Goal: Information Seeking & Learning: Learn about a topic

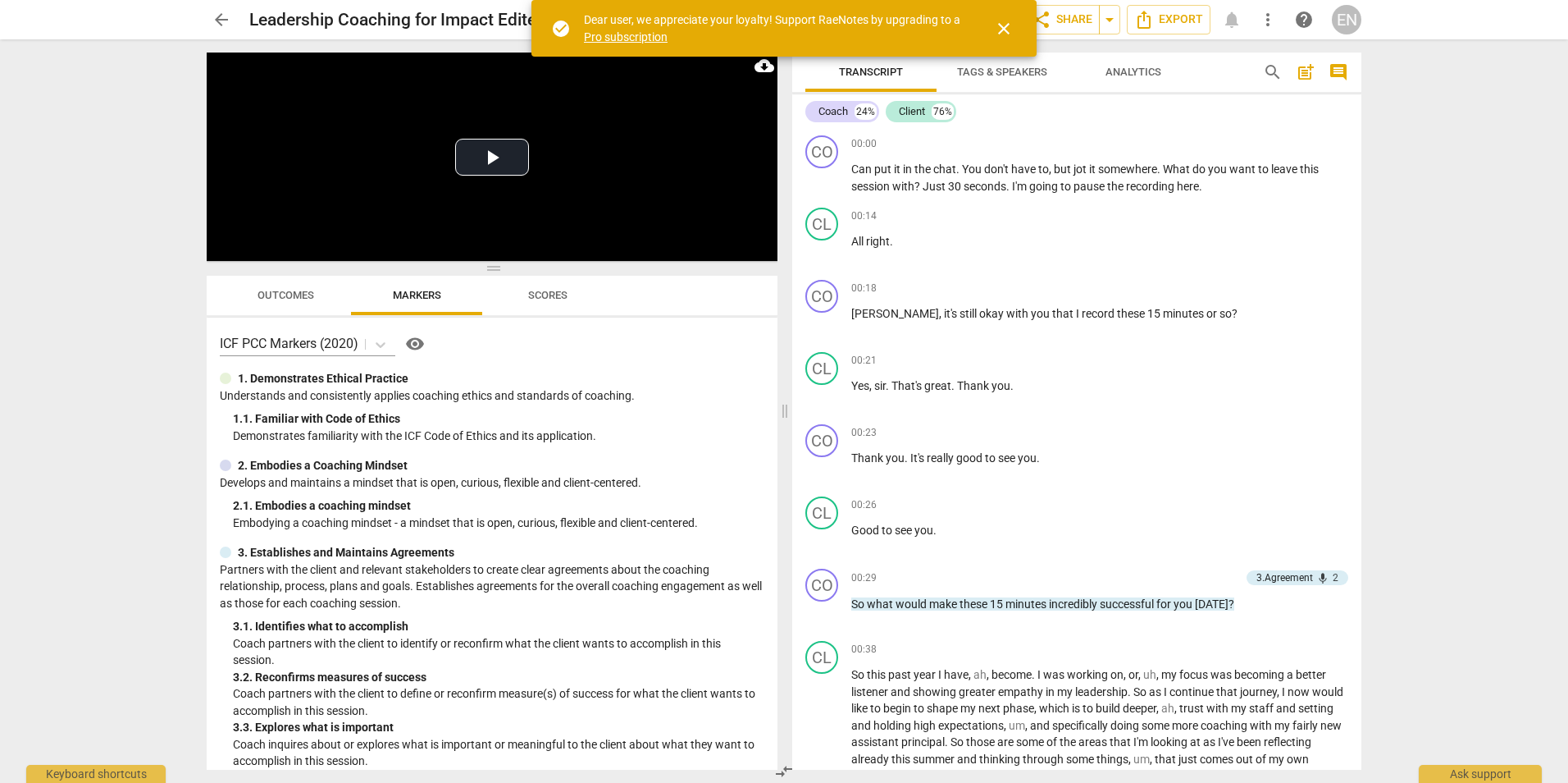
click at [225, 12] on span "arrow_back" at bounding box center [222, 20] width 20 height 20
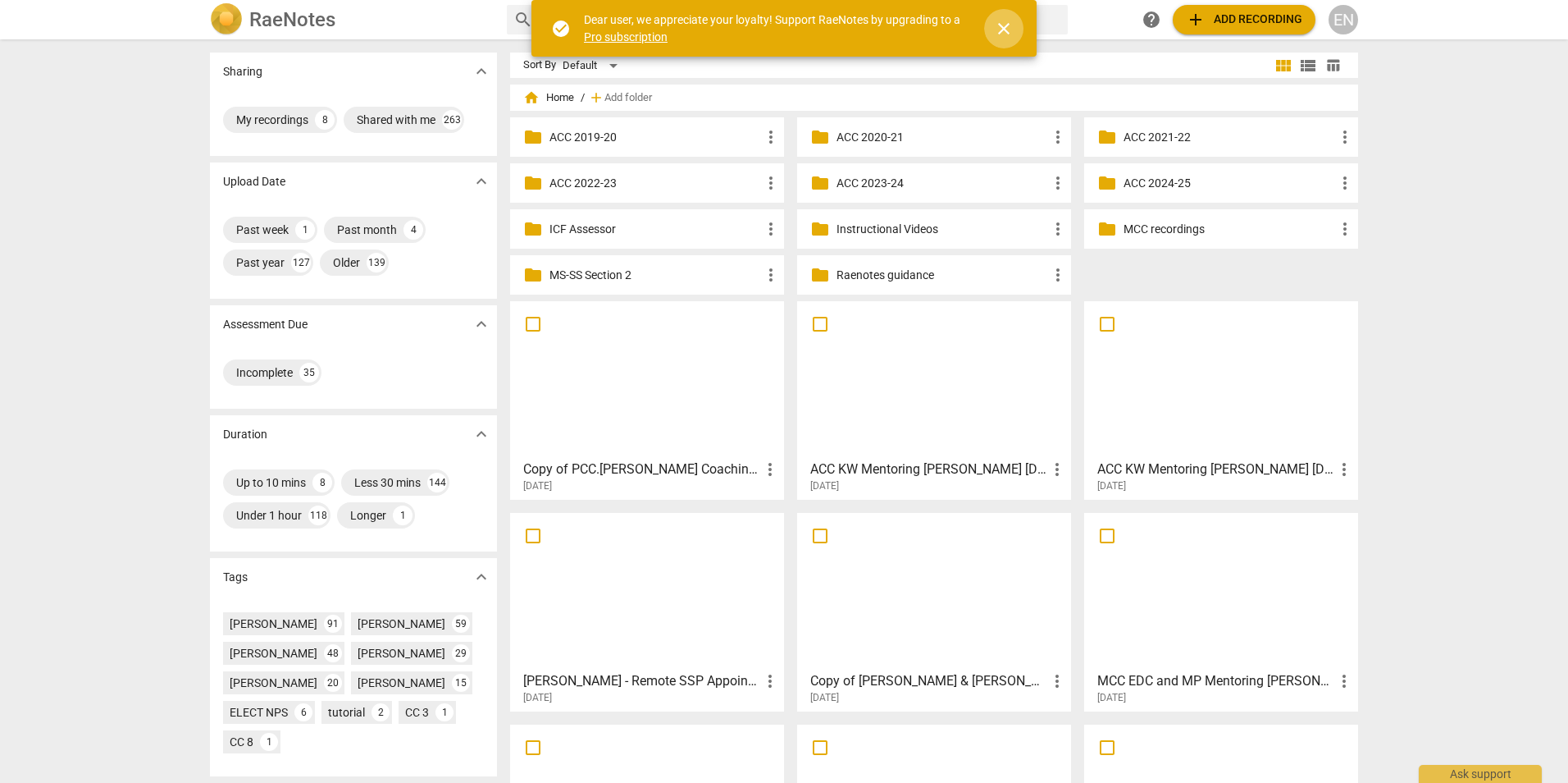
click at [1005, 20] on span "close" at bounding box center [1004, 29] width 20 height 20
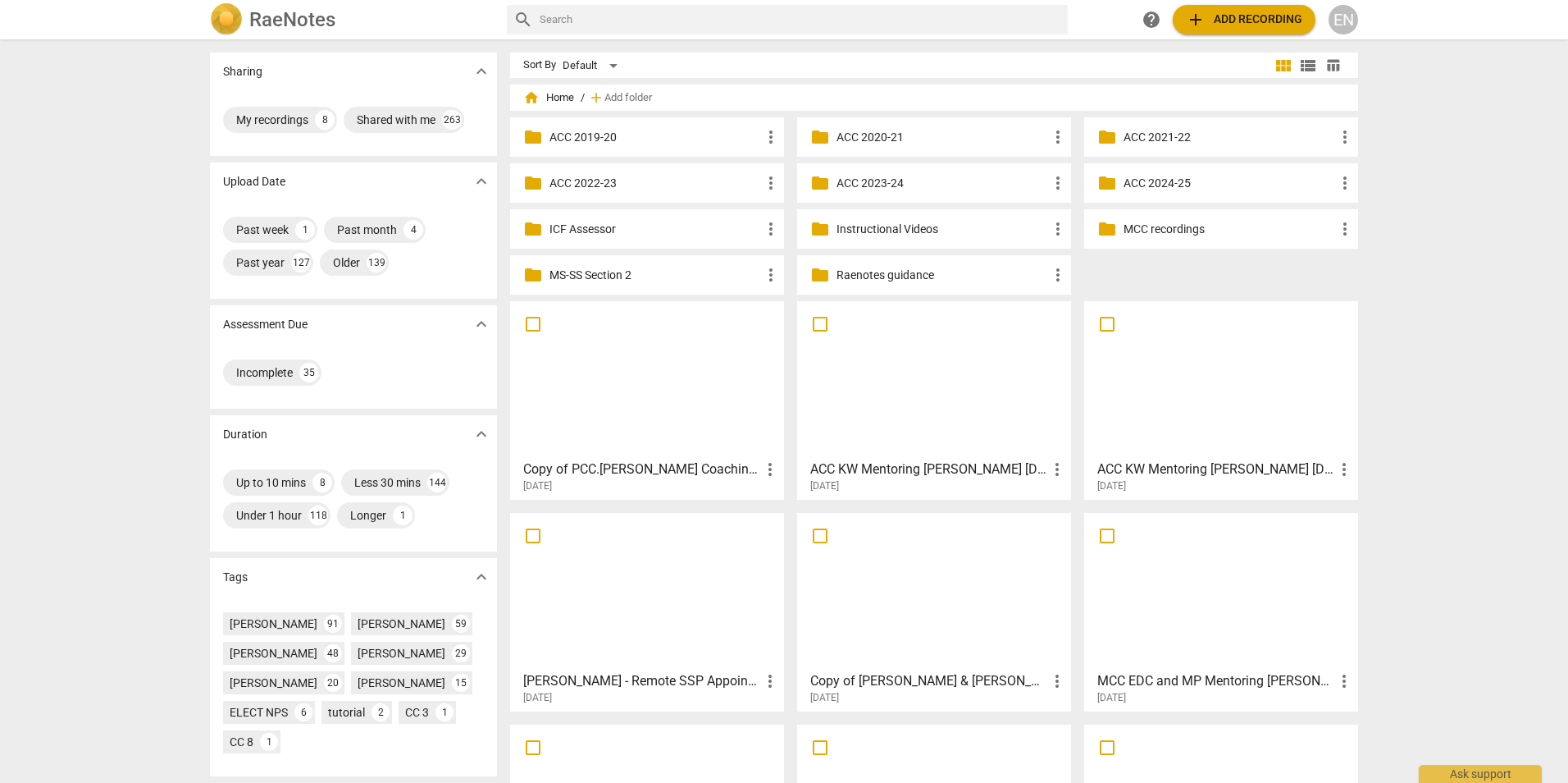
click at [887, 223] on p "Instructional Videos" at bounding box center [942, 229] width 212 height 17
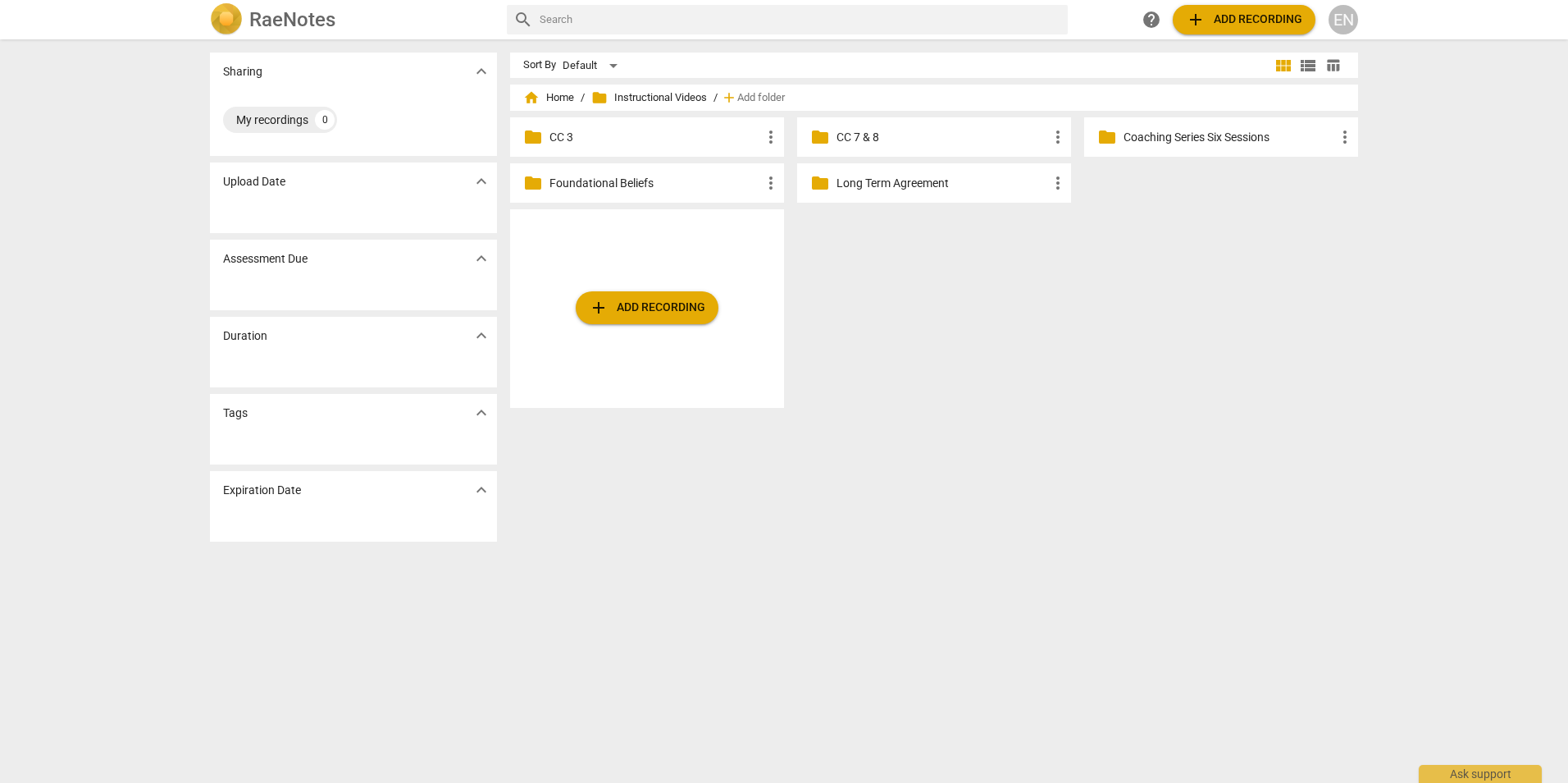
click at [557, 139] on p "CC 3" at bounding box center [656, 137] width 212 height 17
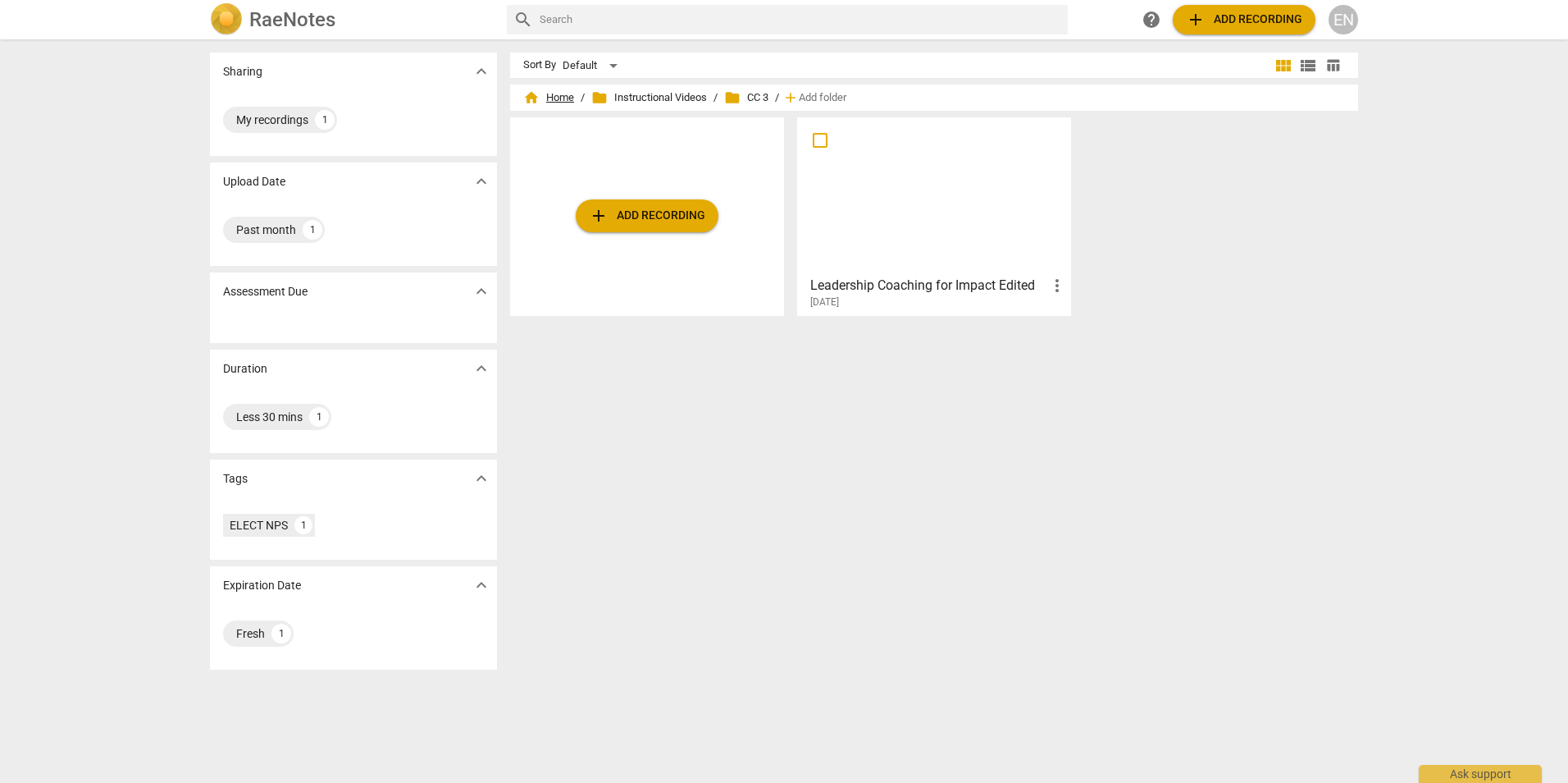
click at [565, 93] on span "home Home" at bounding box center [549, 98] width 51 height 16
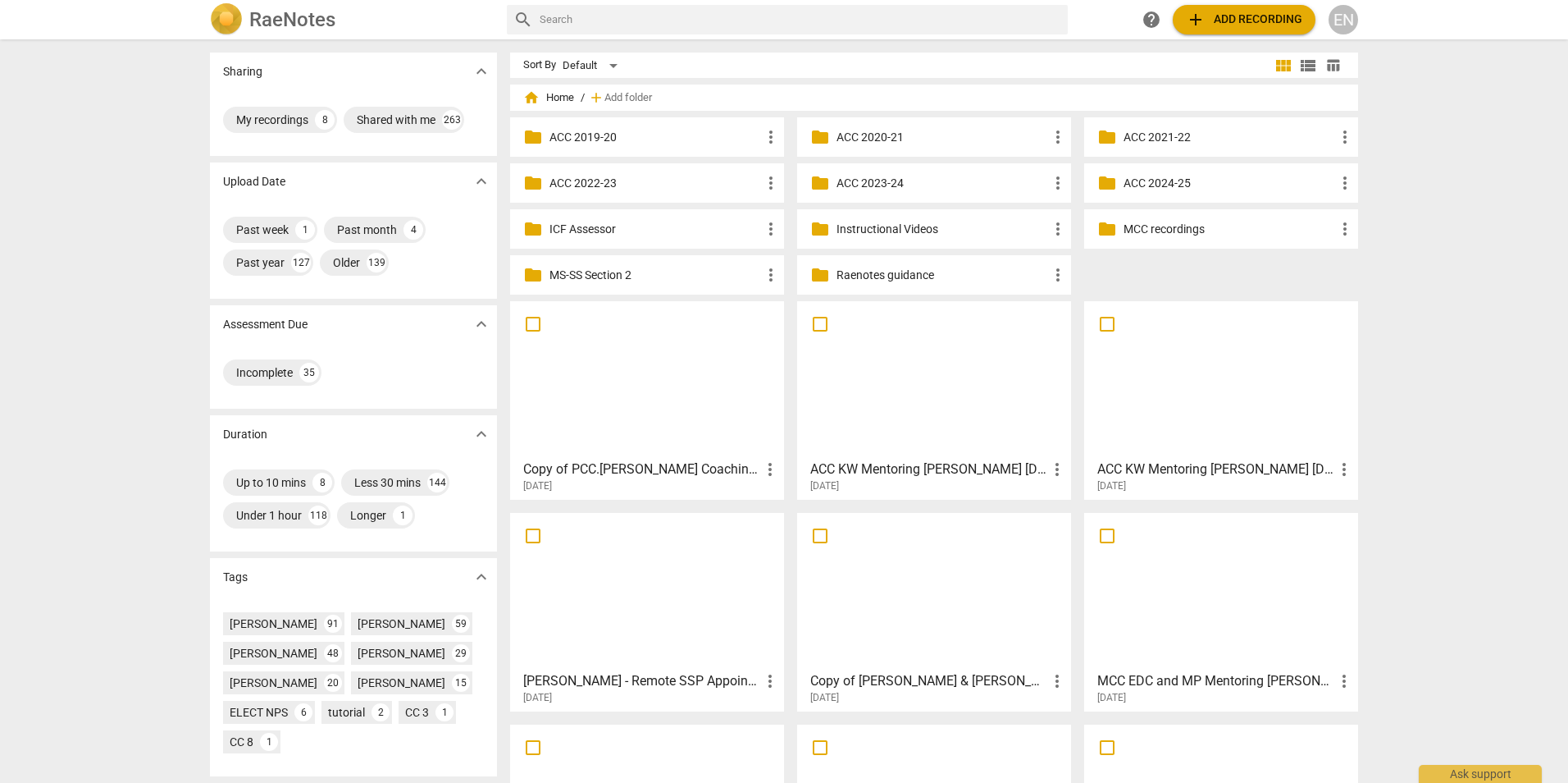
click at [930, 232] on p "Instructional Videos" at bounding box center [942, 229] width 212 height 17
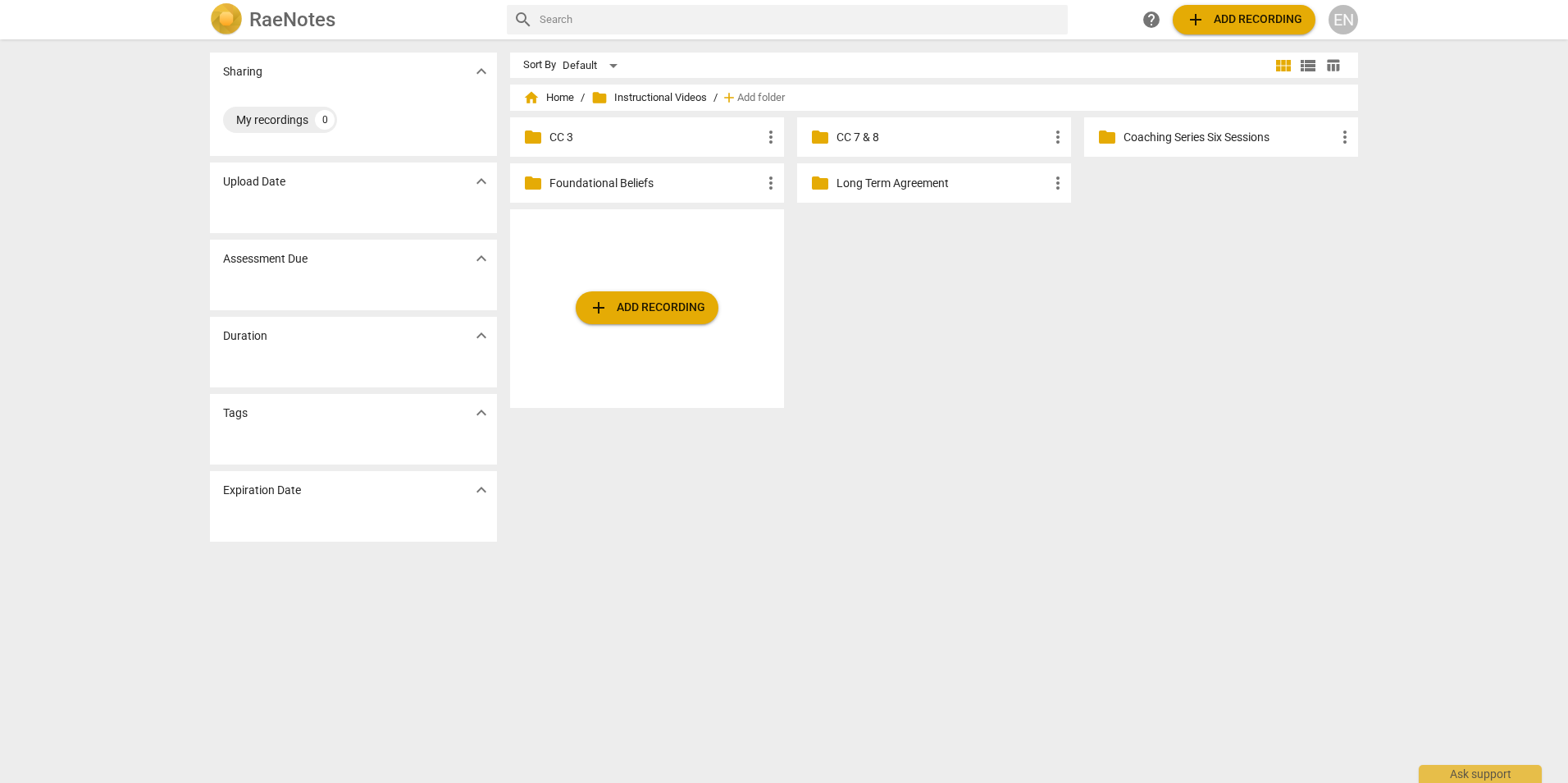
click at [870, 140] on p "CC 7 & 8" at bounding box center [942, 137] width 212 height 17
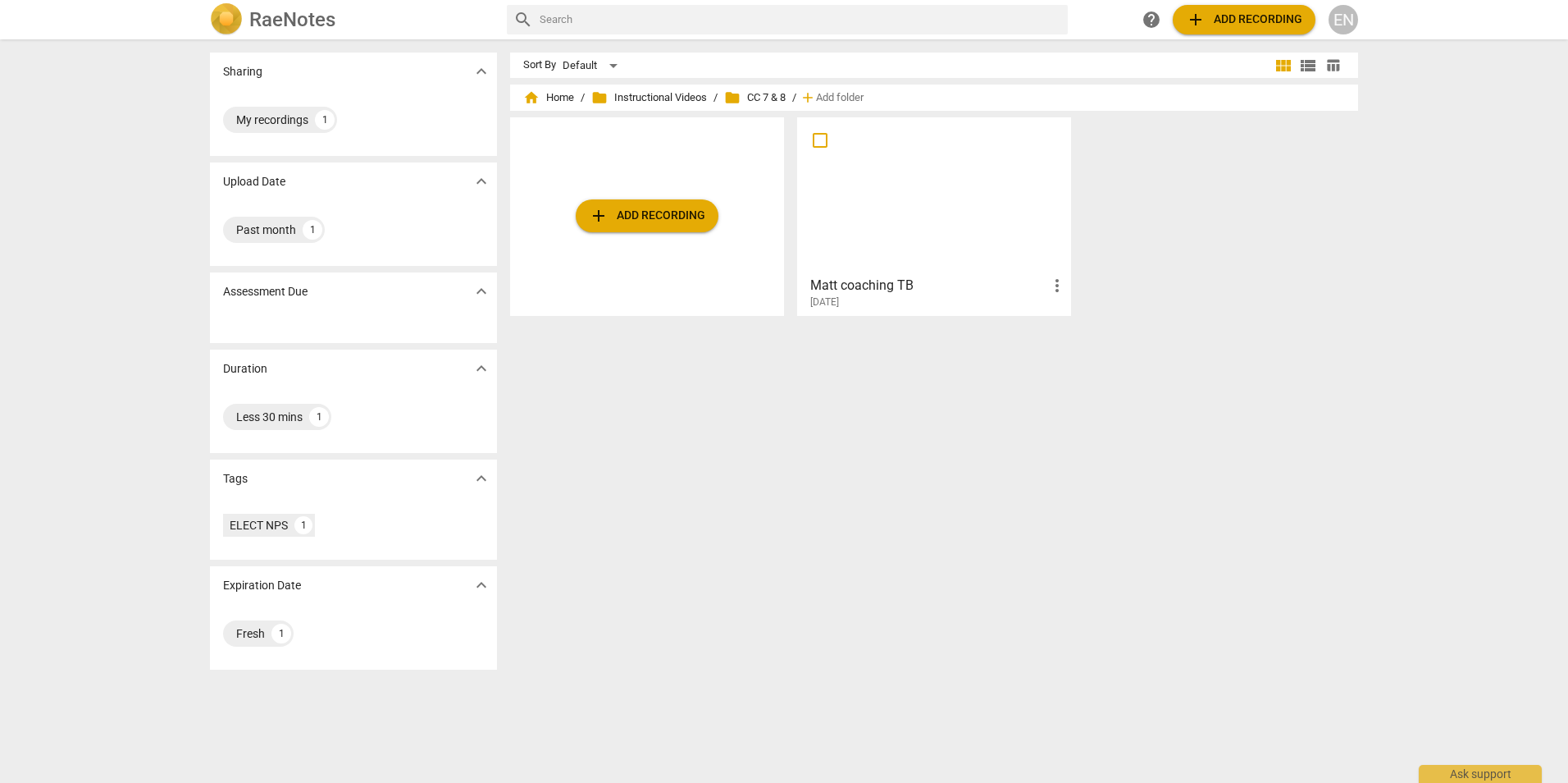
click at [975, 231] on div at bounding box center [933, 196] width 262 height 145
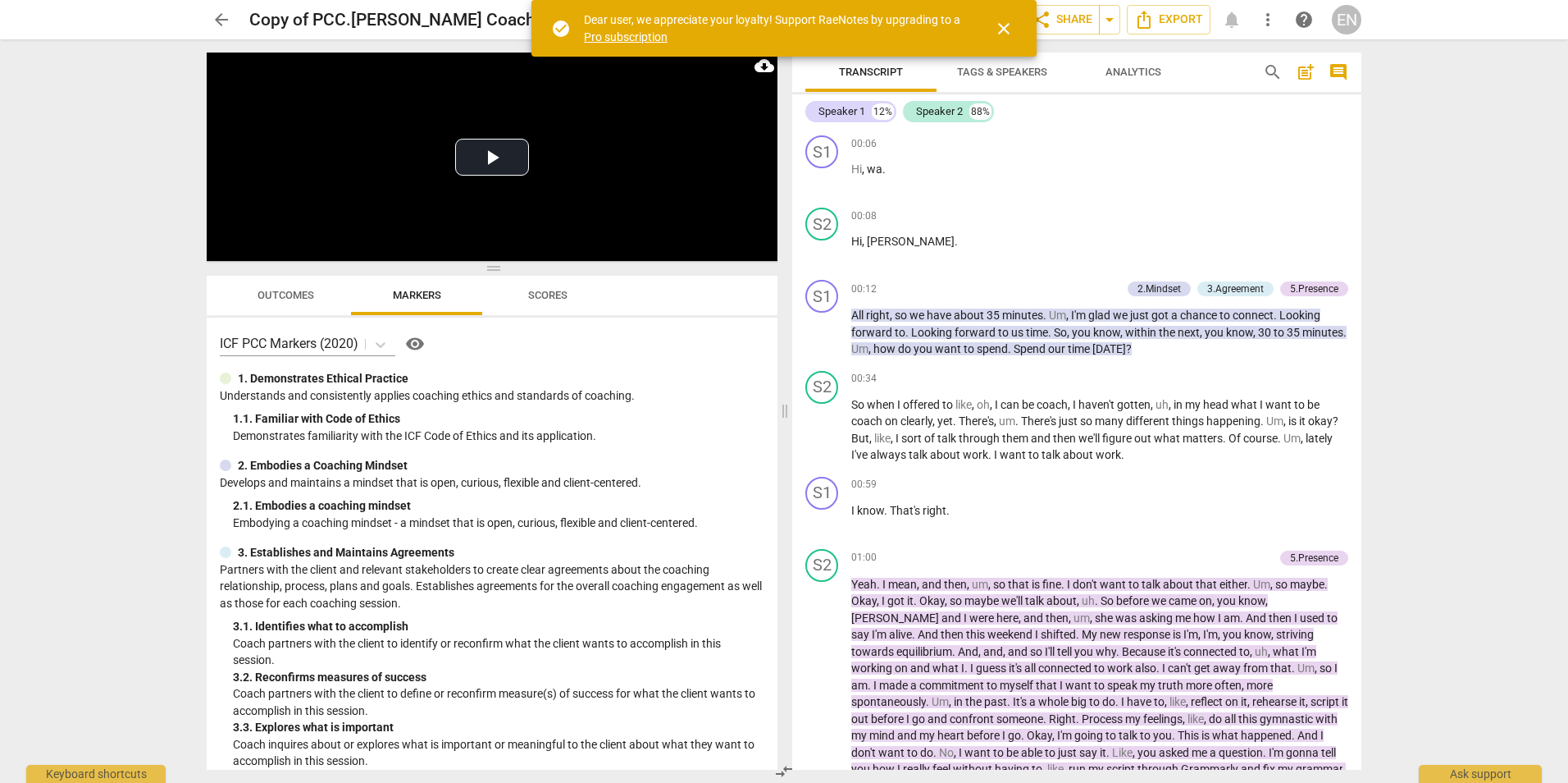
click at [993, 37] on span "close" at bounding box center [1004, 29] width 39 height 20
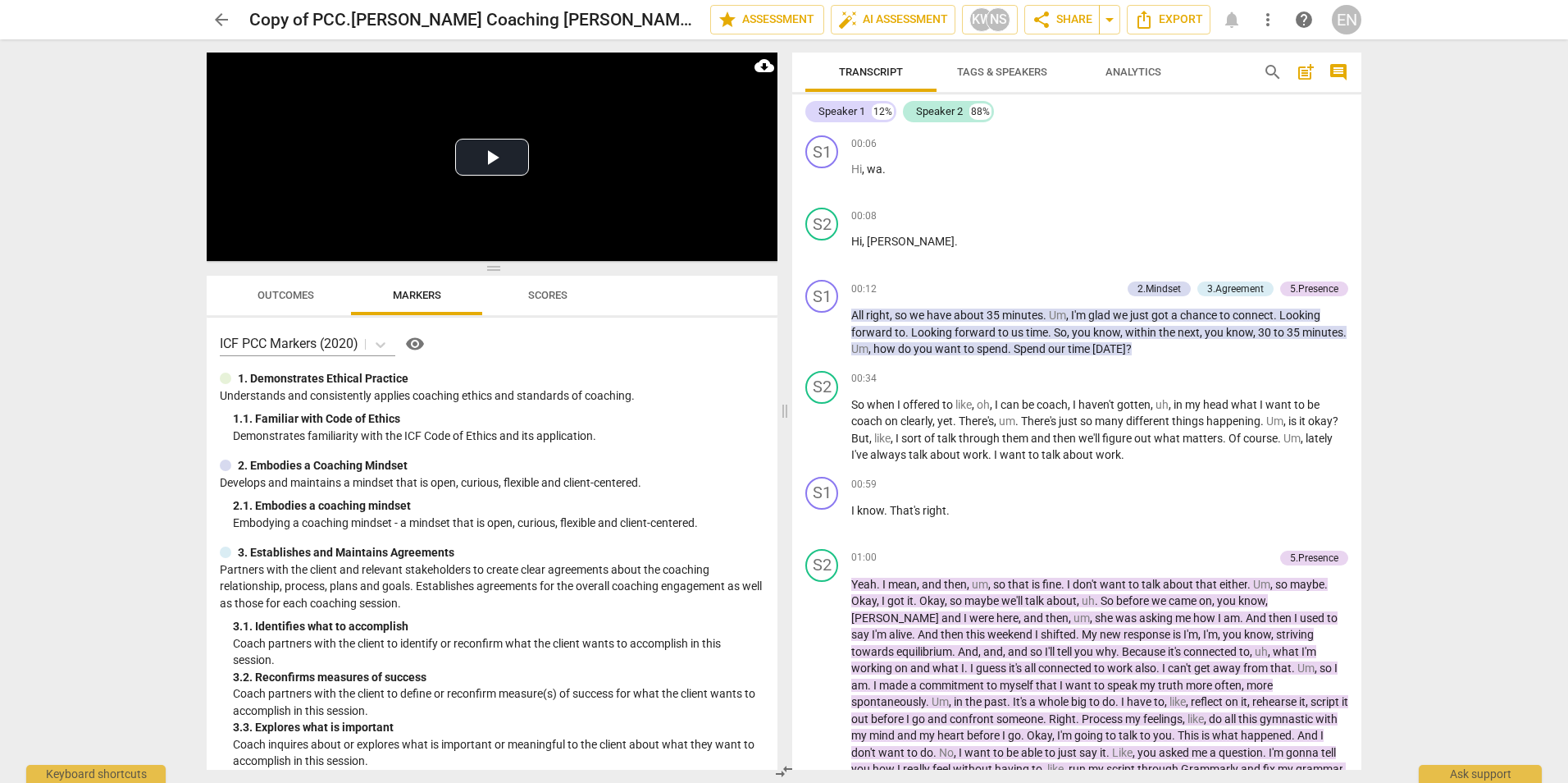
click at [519, 293] on span "Scores" at bounding box center [548, 296] width 79 height 22
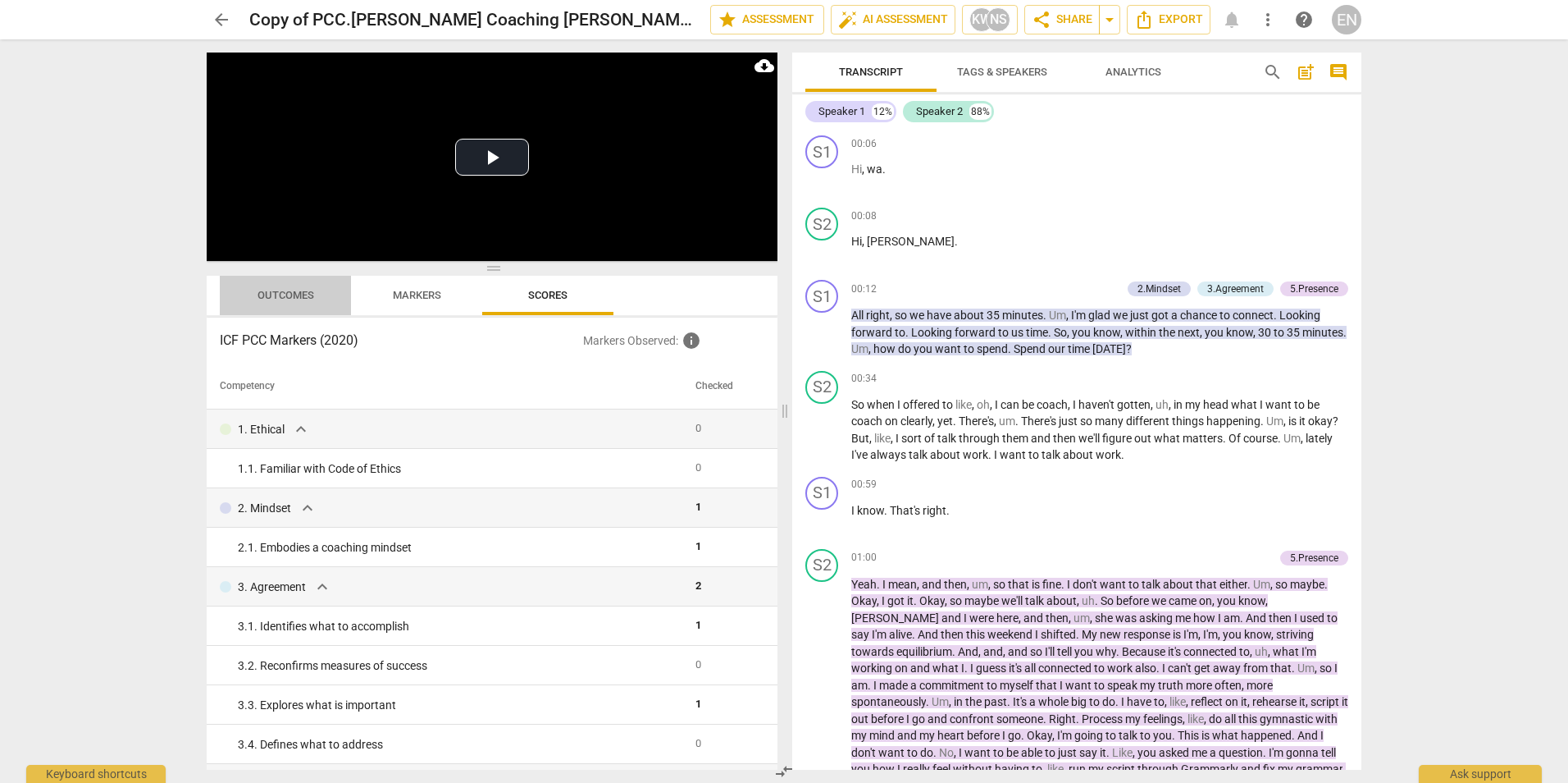
click at [311, 293] on span "Outcomes" at bounding box center [286, 294] width 57 height 12
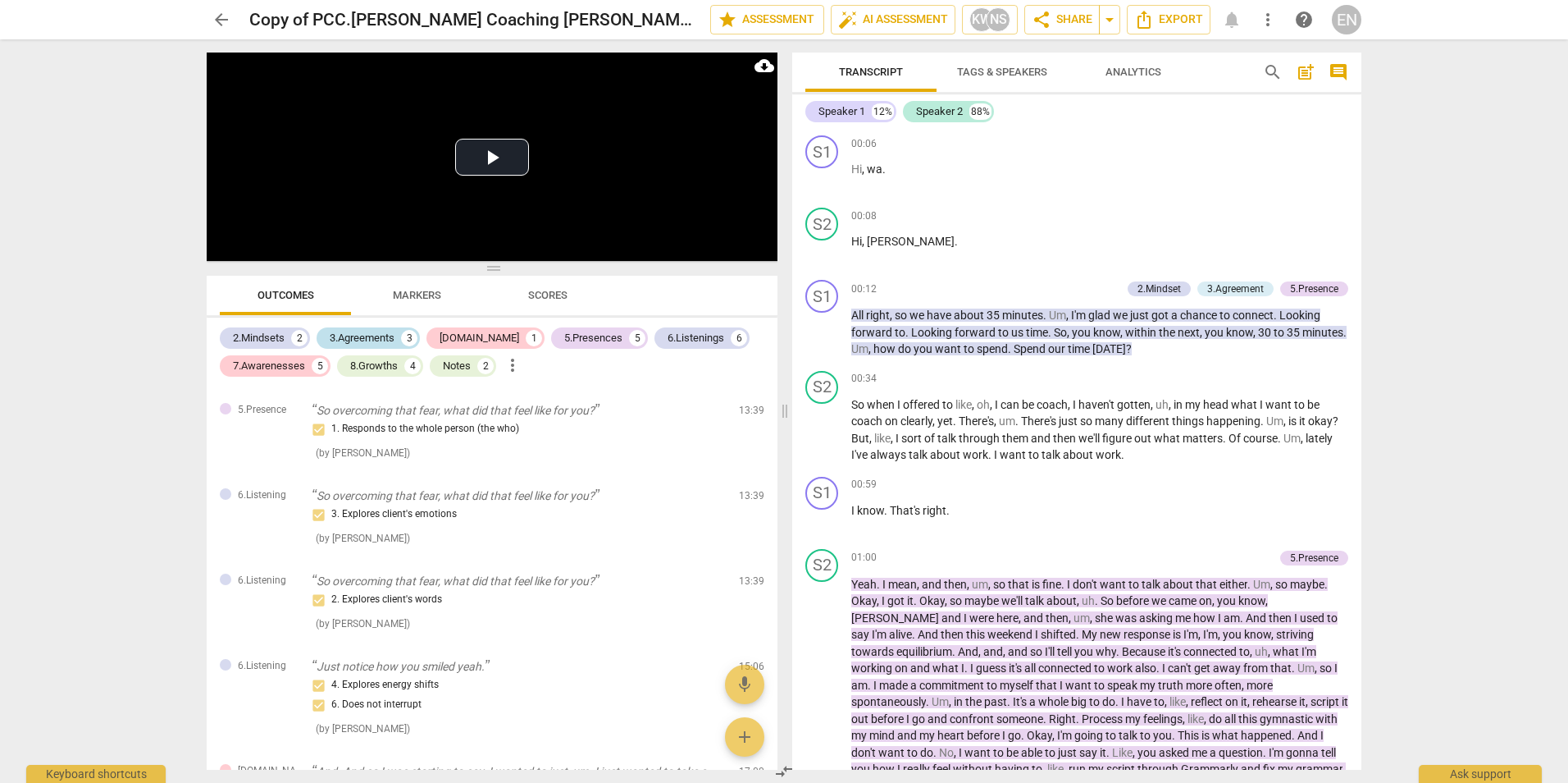
scroll to position [1769, 0]
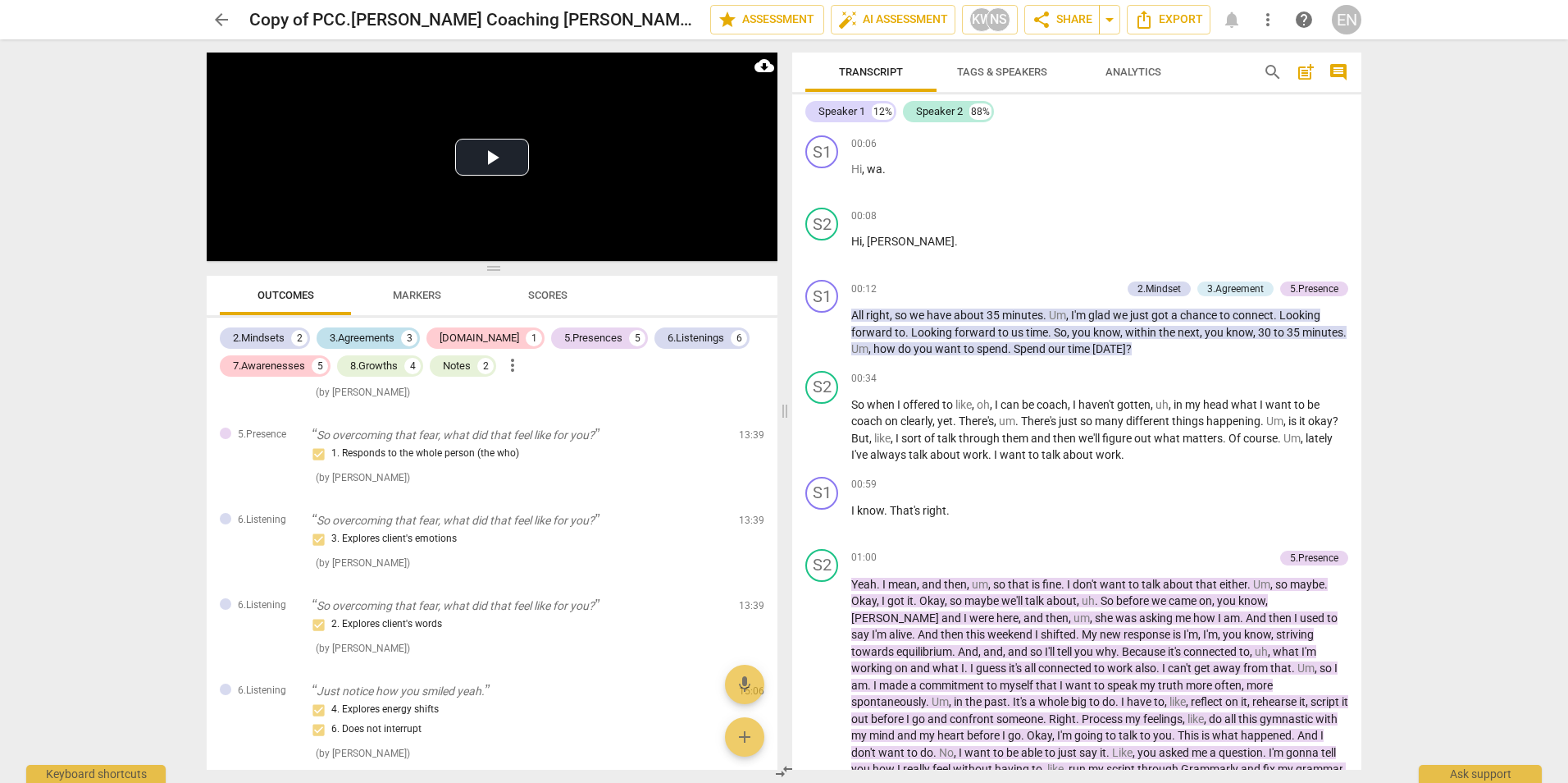
click at [350, 337] on div "3.Agreements" at bounding box center [362, 338] width 65 height 16
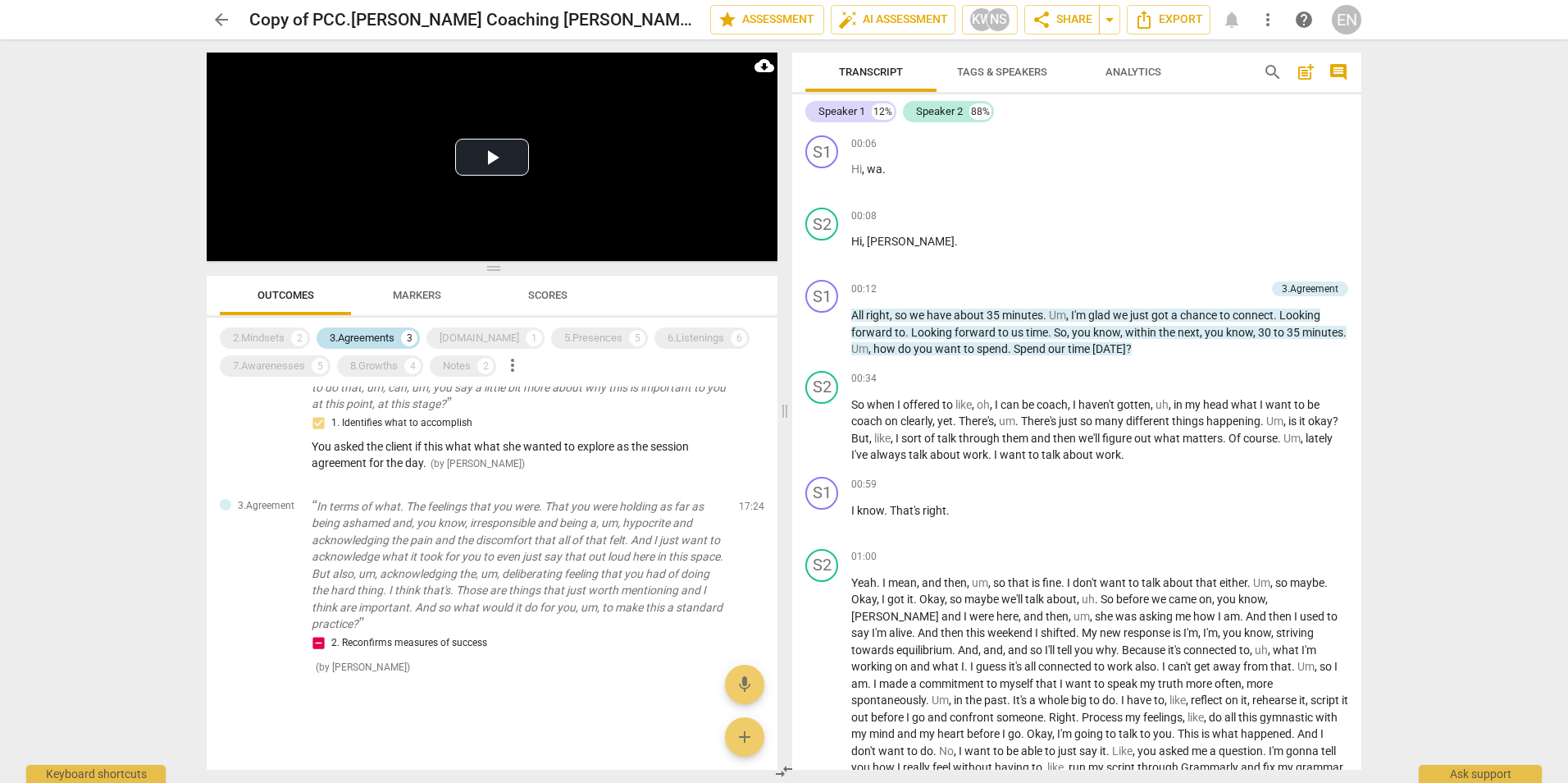
scroll to position [224, 0]
click at [272, 329] on div "2.Mindsets 2" at bounding box center [265, 337] width 90 height 21
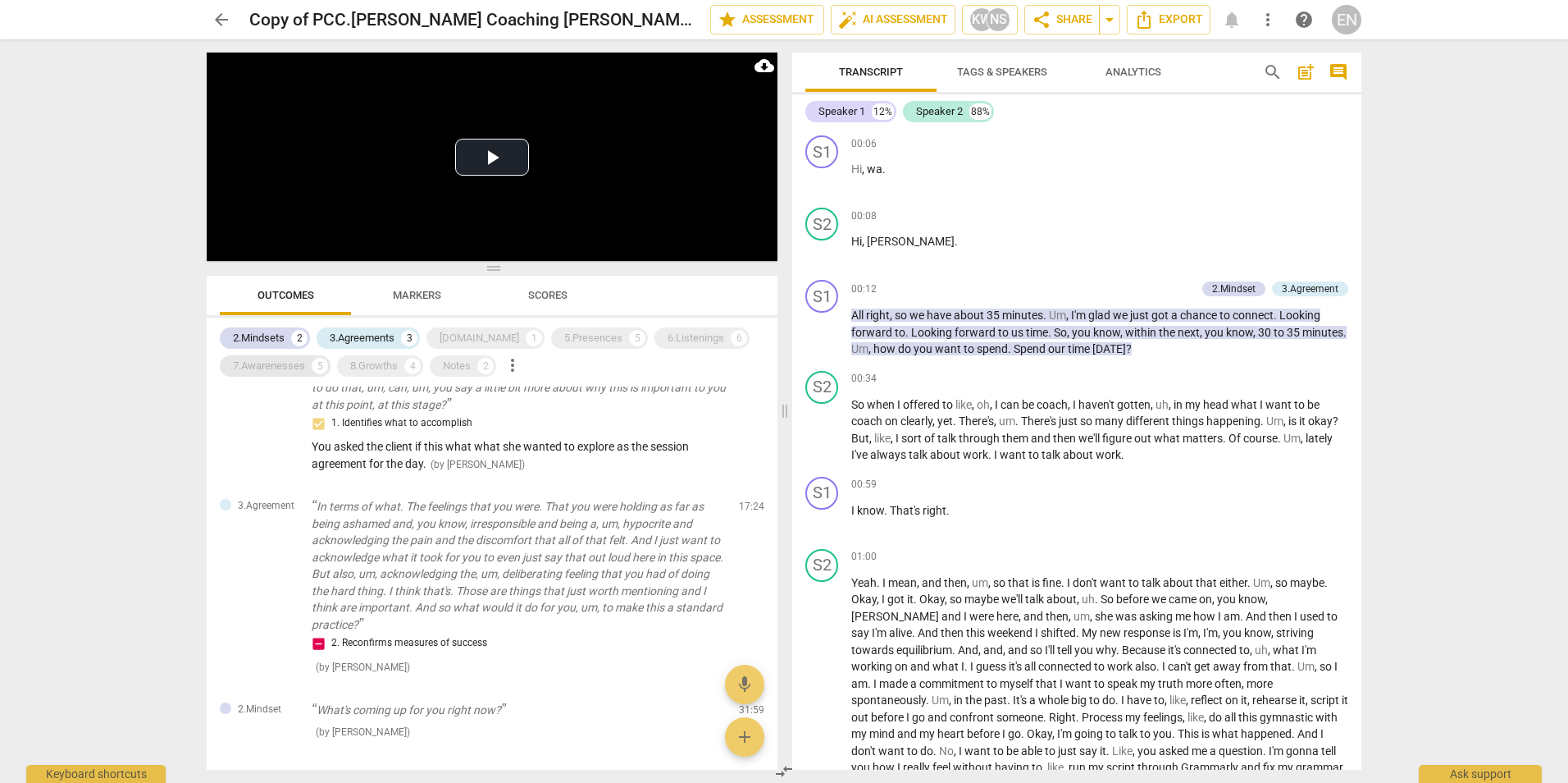
click at [285, 373] on div "7.Awarenesses" at bounding box center [268, 366] width 72 height 16
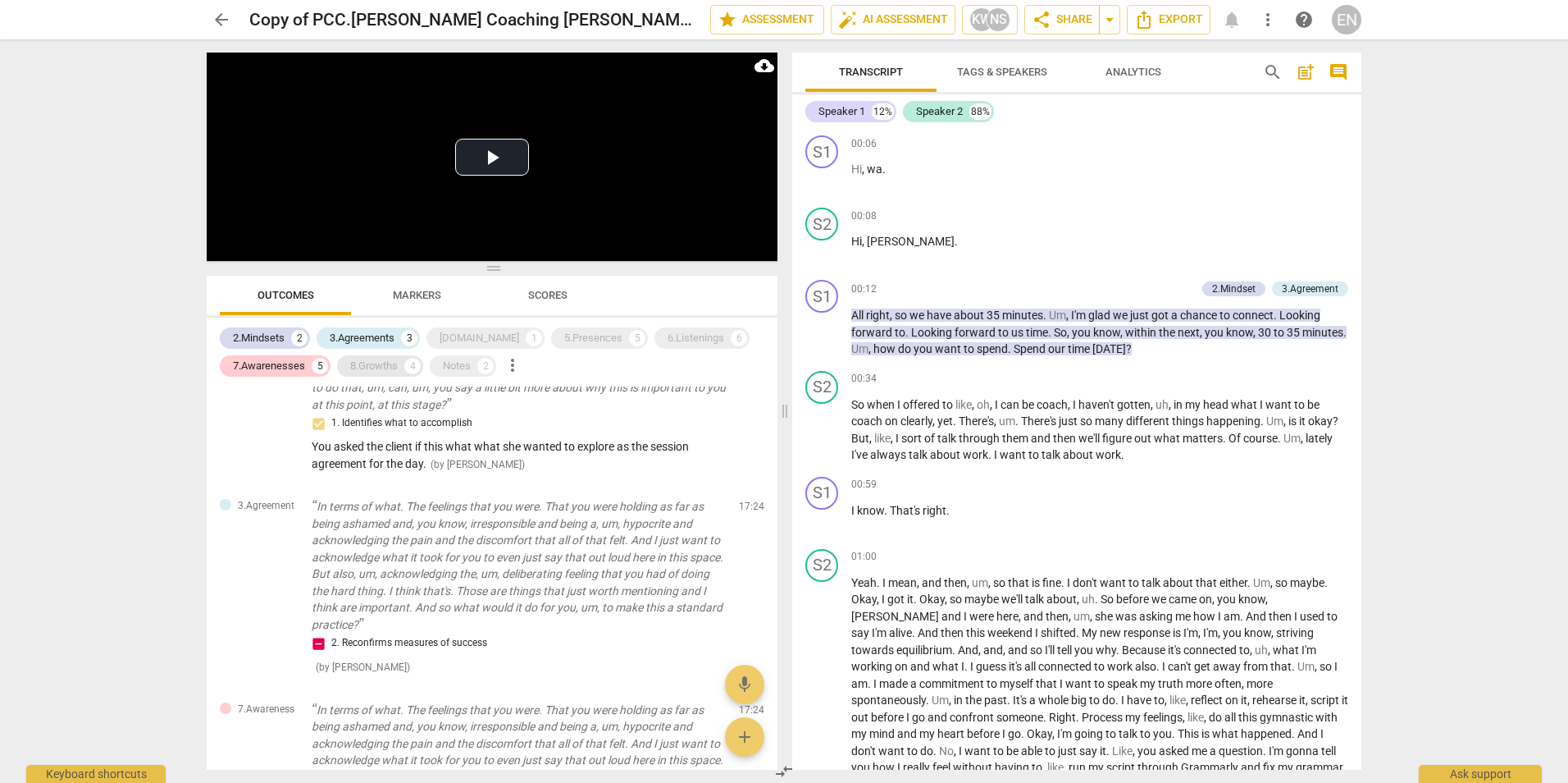
click at [369, 376] on div "8.Growths 4" at bounding box center [380, 365] width 86 height 21
click at [437, 374] on div "Notes 2" at bounding box center [463, 365] width 67 height 21
click at [447, 333] on div "[DOMAIN_NAME]" at bounding box center [479, 338] width 79 height 16
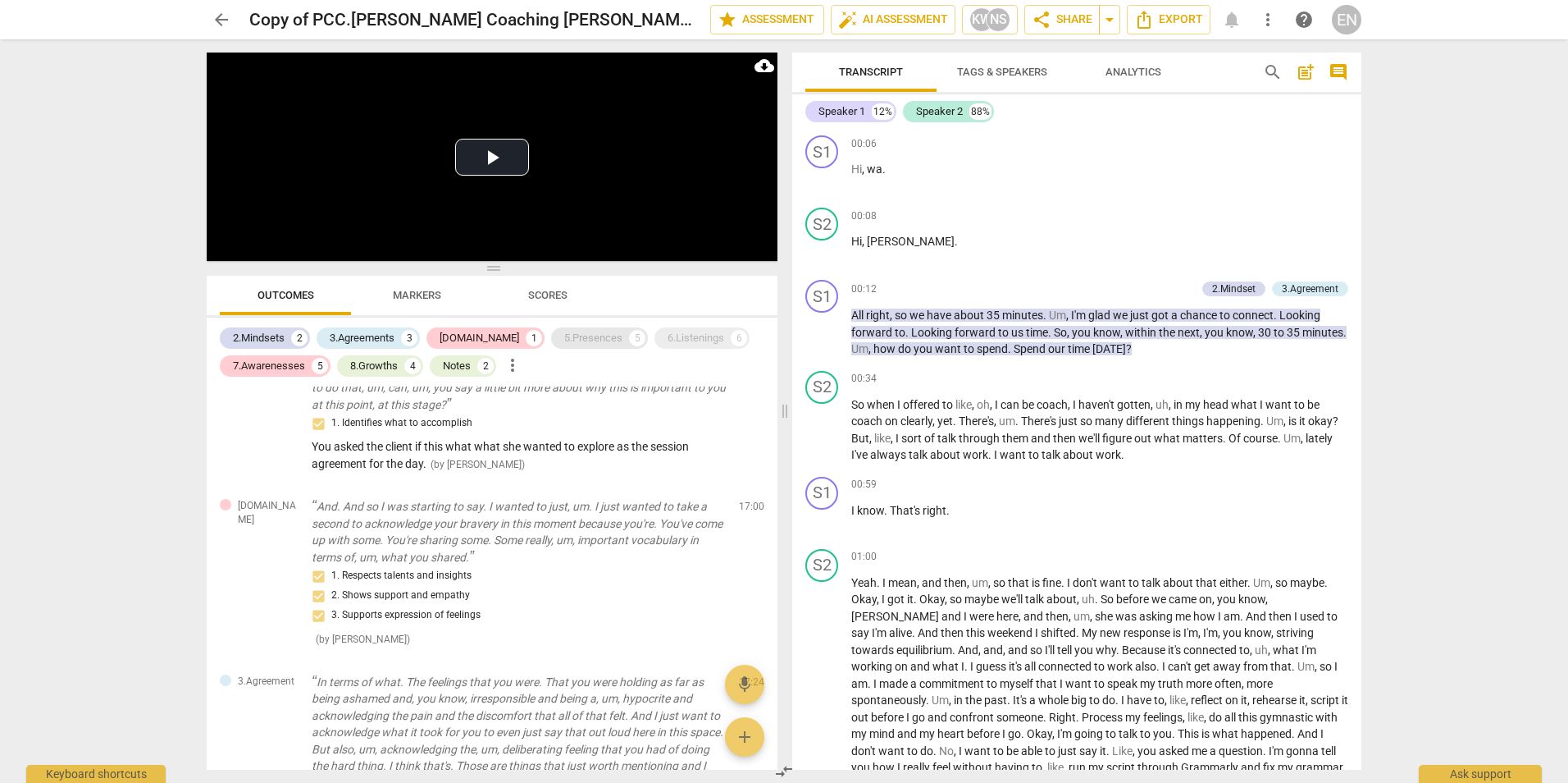
click at [564, 346] on div "5.Presences" at bounding box center [594, 338] width 58 height 16
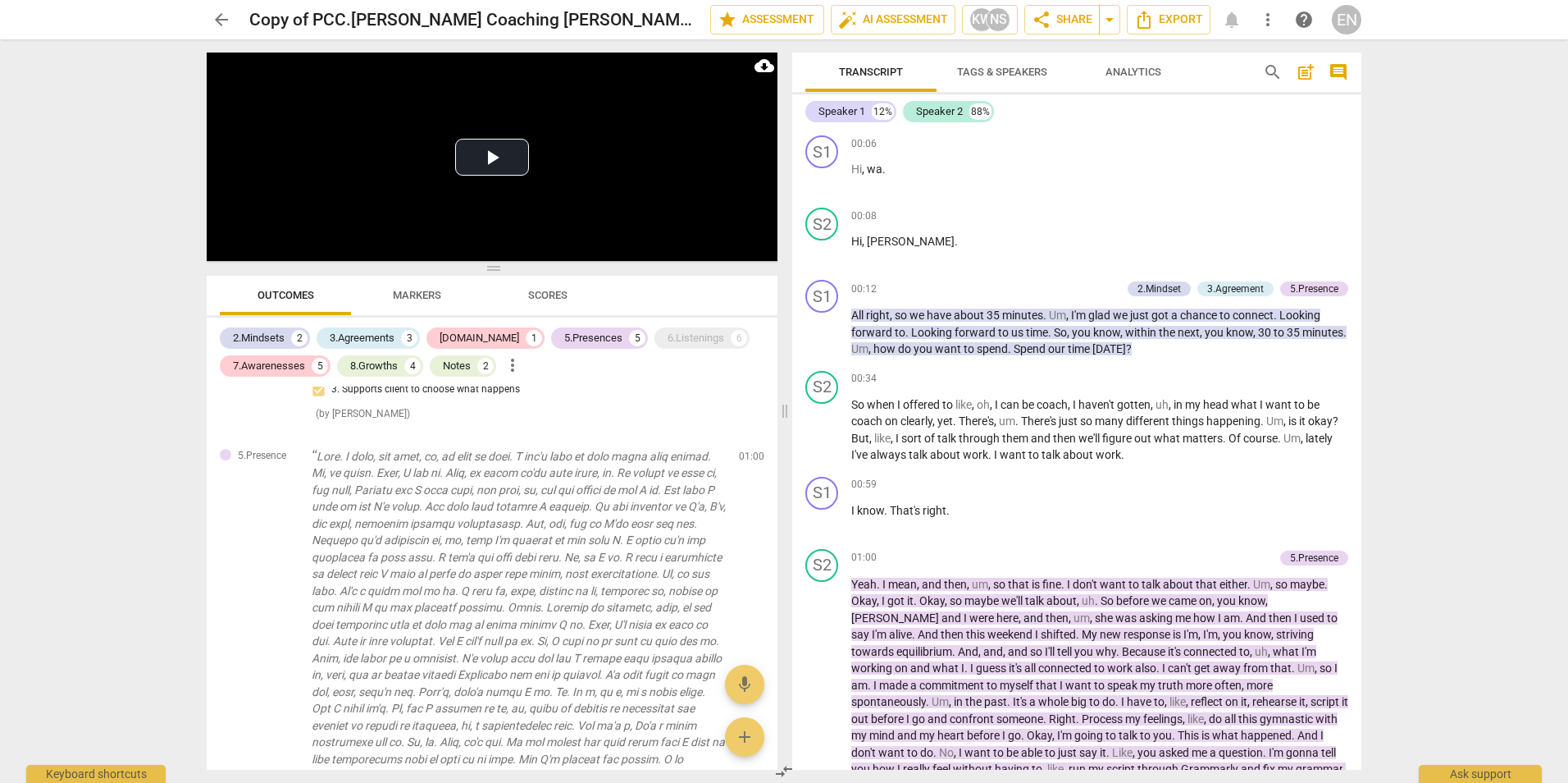
scroll to position [1236, 0]
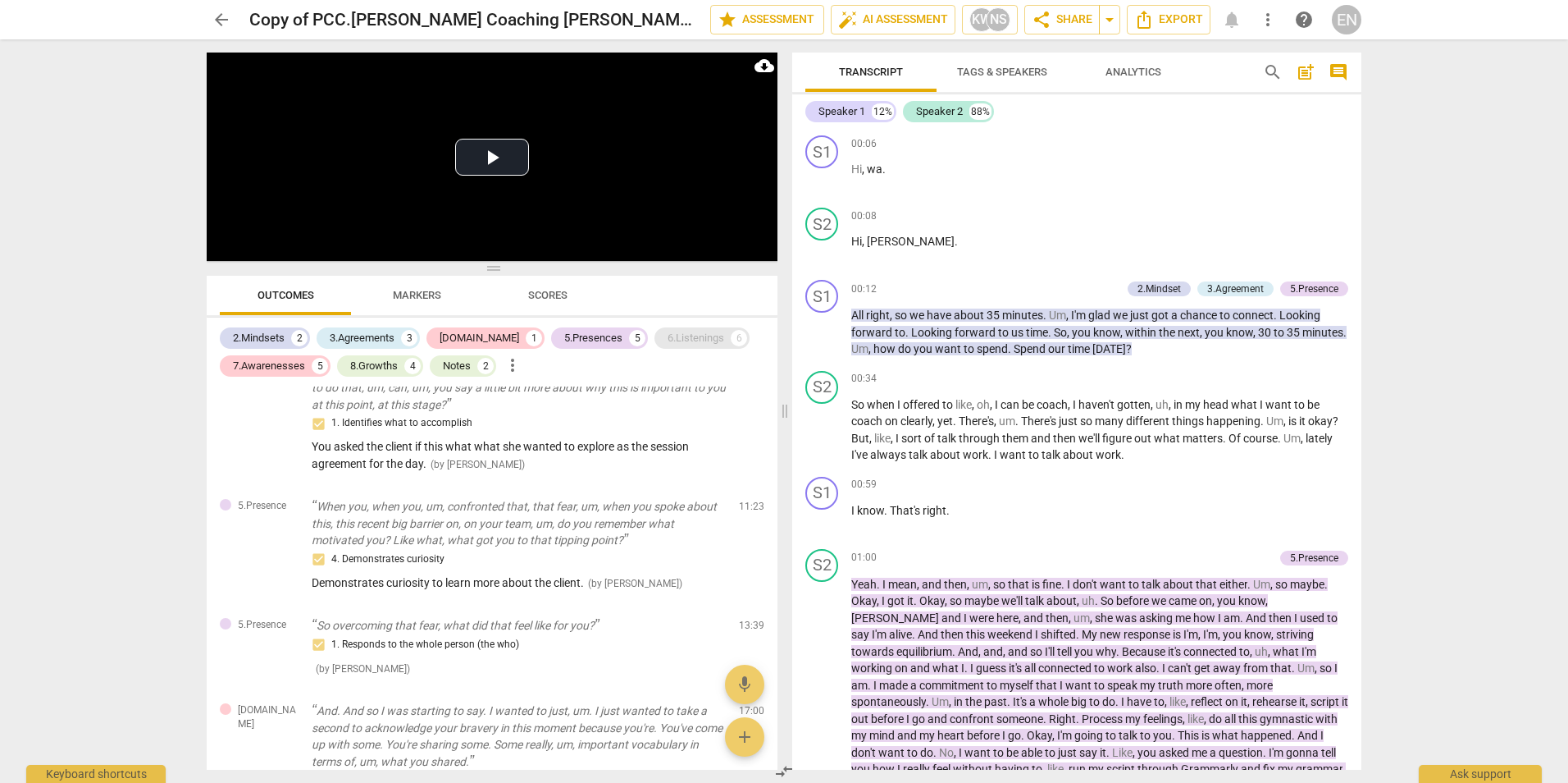
click at [668, 334] on div "6.Listenings" at bounding box center [696, 338] width 57 height 16
